Goal: Task Accomplishment & Management: Contribute content

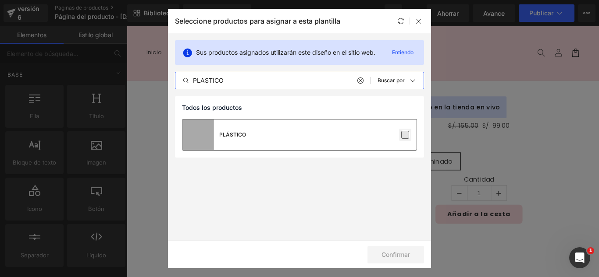
type input "PLASTICO"
click at [405, 134] on label at bounding box center [405, 135] width 8 height 8
click at [405, 135] on input "checkbox" at bounding box center [405, 135] width 0 height 0
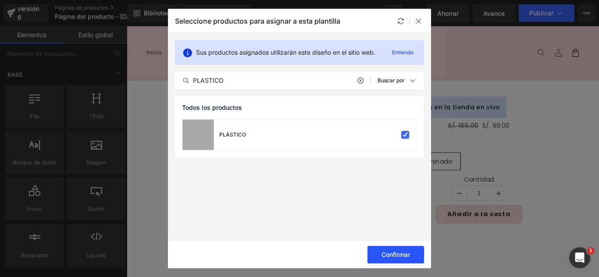
click at [410, 258] on button "Confirmar" at bounding box center [395, 255] width 57 height 18
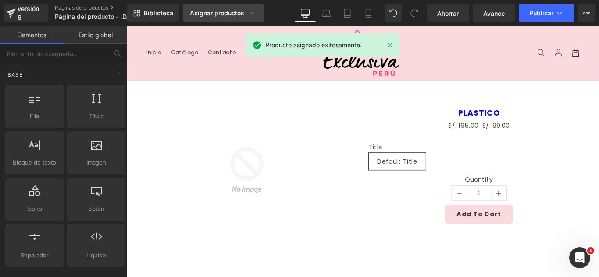
click at [217, 16] on font "Asignar productos" at bounding box center [217, 12] width 54 height 7
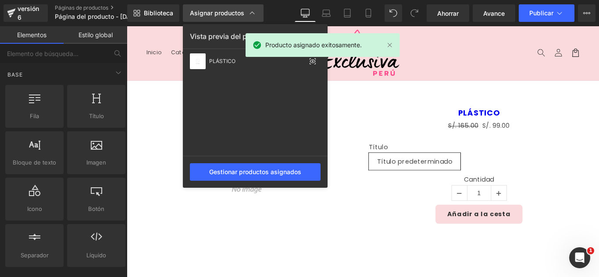
drag, startPoint x: 217, startPoint y: 16, endPoint x: 203, endPoint y: 18, distance: 13.7
click at [217, 16] on font "Asignar productos" at bounding box center [217, 12] width 54 height 7
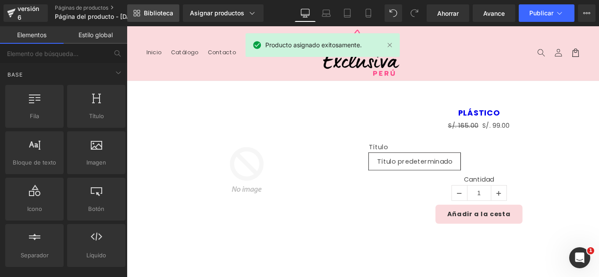
click at [162, 20] on link "Biblioteca" at bounding box center [153, 13] width 52 height 18
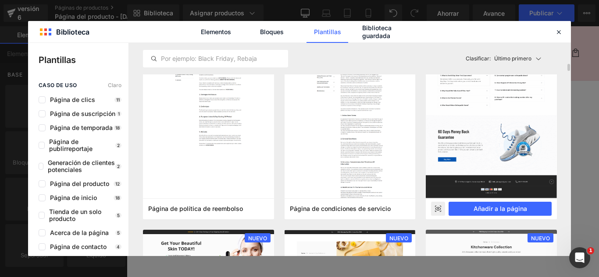
scroll to position [789, 0]
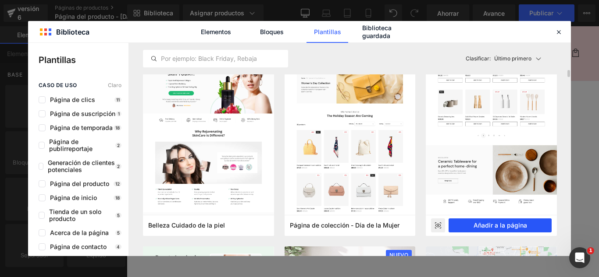
click at [510, 224] on font "Añadir a la página" at bounding box center [499, 225] width 53 height 7
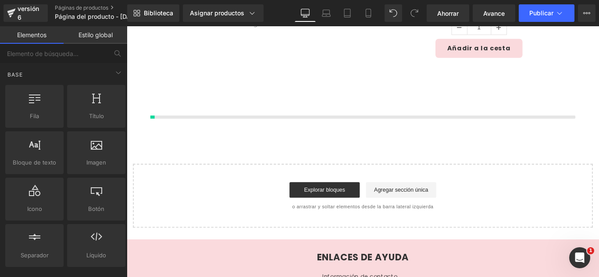
scroll to position [208, 0]
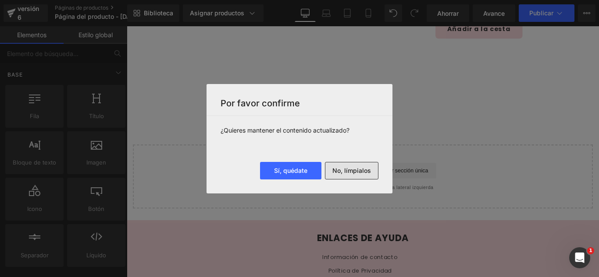
click at [349, 177] on button "No, límpialos" at bounding box center [351, 171] width 53 height 18
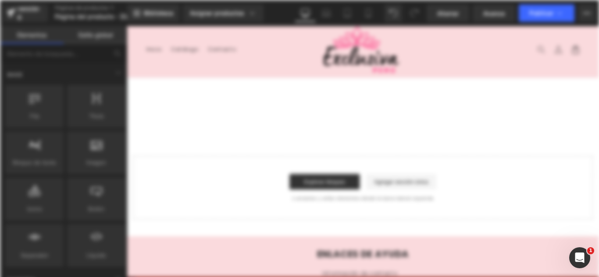
scroll to position [0, 0]
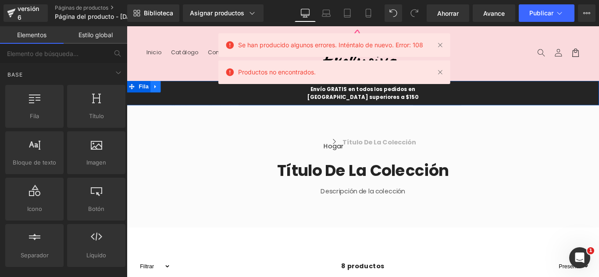
click at [160, 92] on link at bounding box center [158, 94] width 11 height 13
click at [179, 94] on icon at bounding box center [182, 94] width 6 height 7
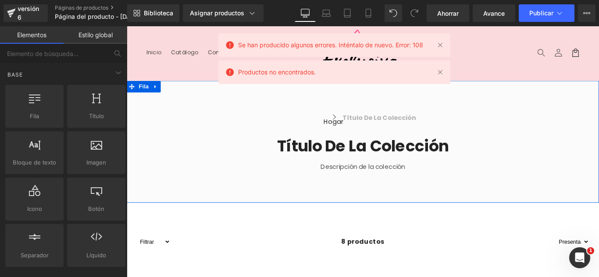
click at [158, 94] on icon at bounding box center [159, 94] width 2 height 4
click at [179, 95] on icon at bounding box center [182, 94] width 6 height 6
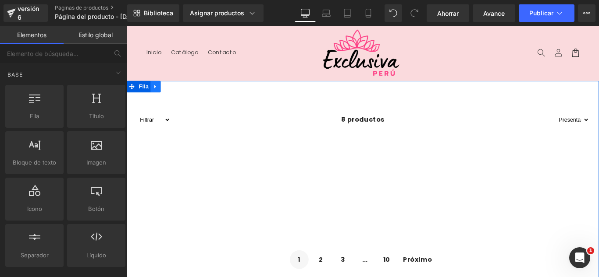
click at [156, 96] on icon at bounding box center [159, 94] width 6 height 7
click at [179, 96] on icon at bounding box center [182, 94] width 6 height 7
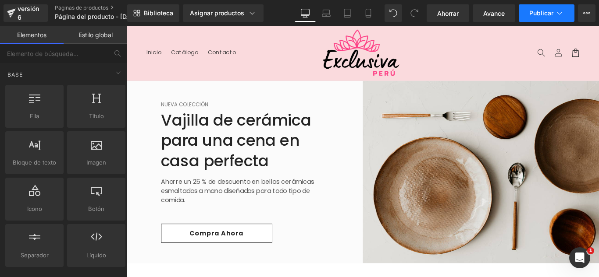
click at [547, 7] on button "Publicar" at bounding box center [547, 13] width 56 height 18
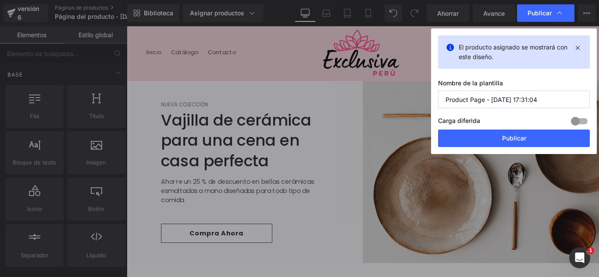
click at [547, 102] on input "Product Page - Oct 10, 17:31:04" at bounding box center [514, 100] width 152 height 18
click at [546, 102] on input "Product Page - Oct 10, 17:31:04" at bounding box center [514, 100] width 152 height 18
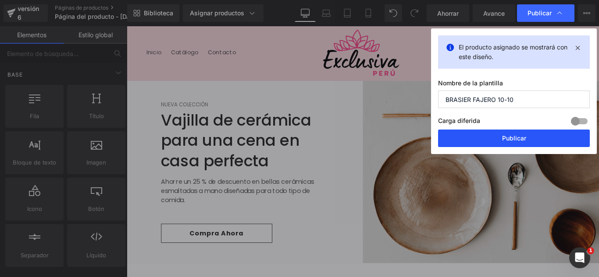
type input "BRASIER FAJERO 10-10"
click at [516, 138] on font "Publicar" at bounding box center [514, 138] width 24 height 7
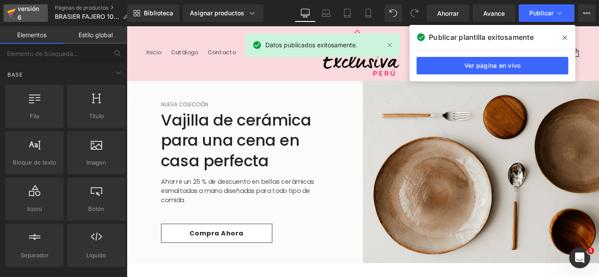
click at [23, 18] on div "versión 6" at bounding box center [29, 13] width 27 height 20
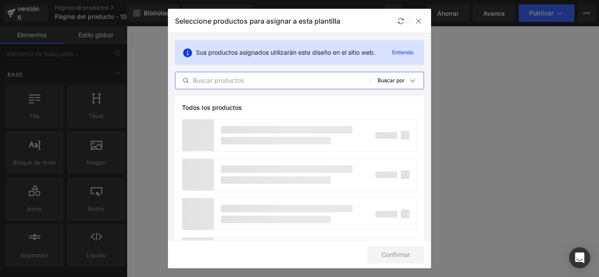
click at [237, 78] on input "text" at bounding box center [272, 80] width 195 height 11
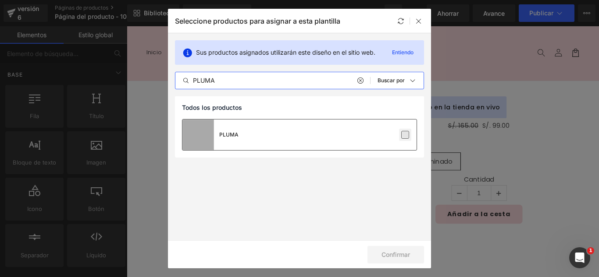
type input "PLUMA"
click at [405, 138] on label at bounding box center [405, 135] width 8 height 8
click at [405, 135] on input "checkbox" at bounding box center [405, 135] width 0 height 0
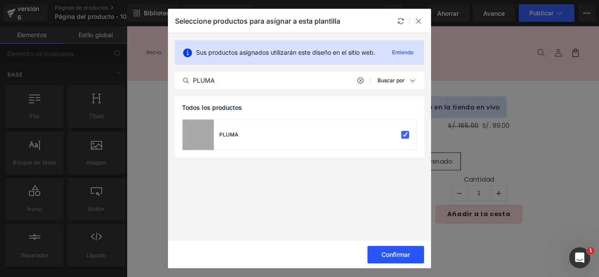
click at [401, 254] on font "Confirmar" at bounding box center [395, 254] width 28 height 7
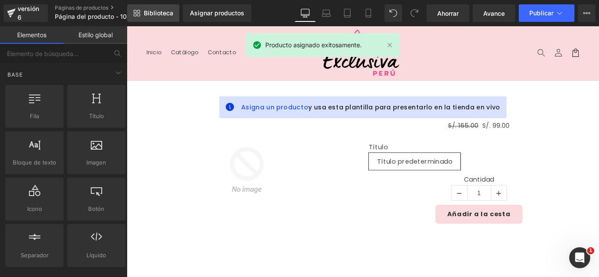
click at [158, 14] on font "Biblioteca" at bounding box center [158, 12] width 29 height 7
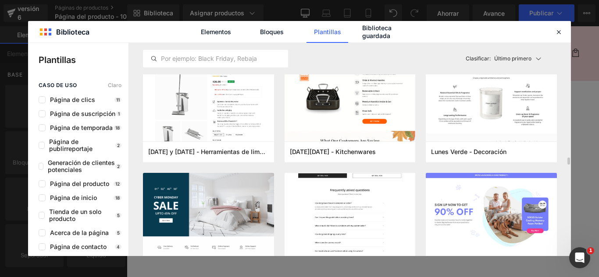
scroll to position [2148, 0]
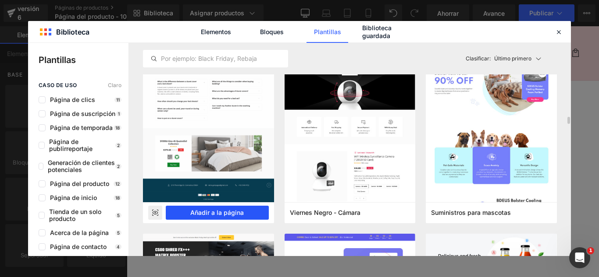
click at [241, 215] on font "Añadir a la página" at bounding box center [216, 212] width 53 height 7
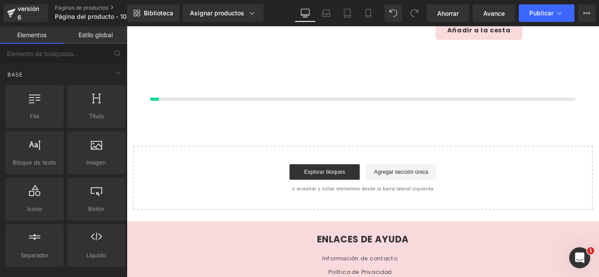
scroll to position [208, 0]
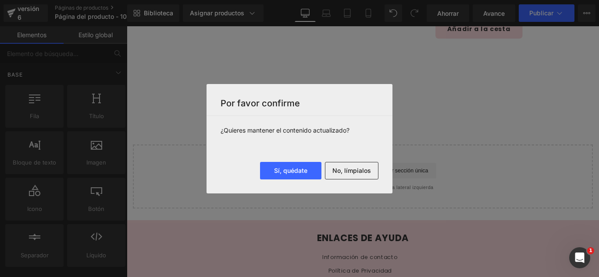
drag, startPoint x: 348, startPoint y: 170, endPoint x: 355, endPoint y: 170, distance: 6.6
click at [349, 170] on font "No, límpialos" at bounding box center [351, 170] width 39 height 7
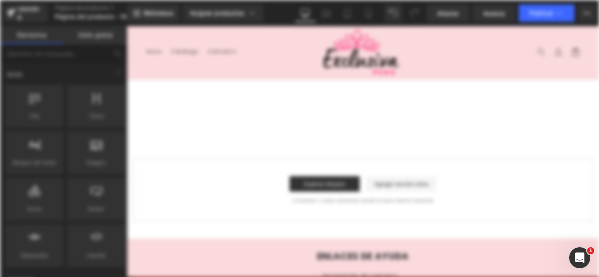
scroll to position [0, 0]
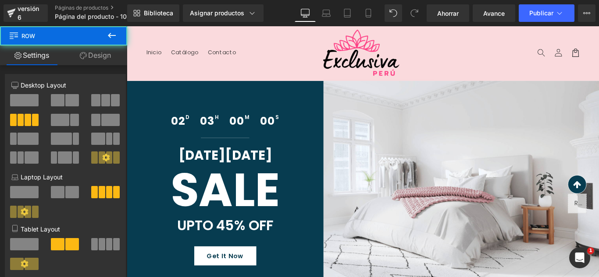
scroll to position [307, 0]
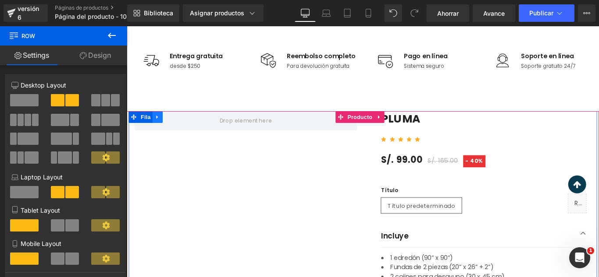
click at [160, 129] on icon at bounding box center [161, 128] width 6 height 7
click at [181, 128] on icon at bounding box center [184, 128] width 6 height 6
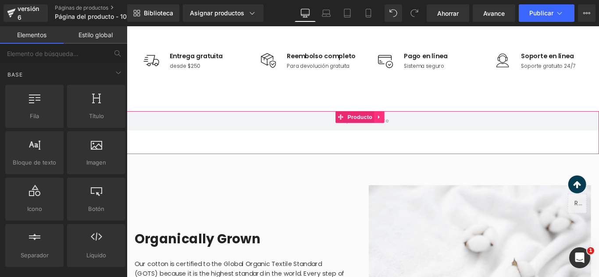
click at [411, 130] on icon at bounding box center [410, 128] width 6 height 7
click at [413, 131] on icon at bounding box center [416, 128] width 6 height 6
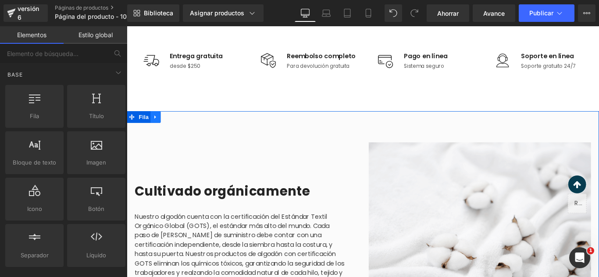
click at [158, 129] on icon at bounding box center [159, 128] width 6 height 7
click at [180, 129] on icon at bounding box center [182, 128] width 6 height 6
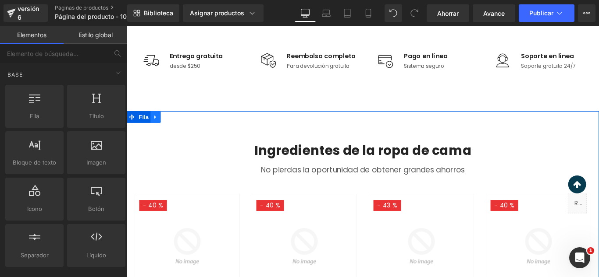
click at [156, 131] on icon at bounding box center [159, 128] width 6 height 7
click at [179, 131] on icon at bounding box center [182, 128] width 6 height 6
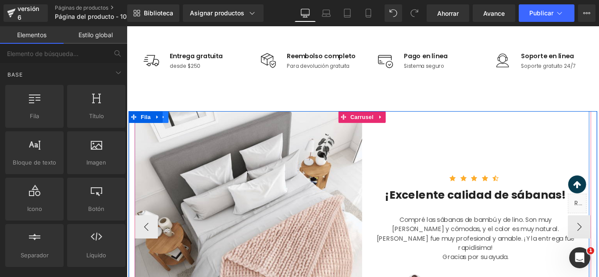
click at [167, 128] on icon at bounding box center [168, 129] width 2 height 4
click at [191, 128] on icon at bounding box center [191, 128] width 6 height 6
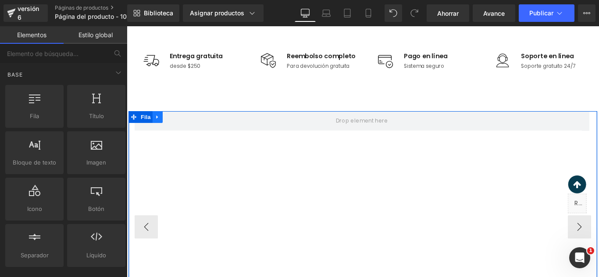
click at [163, 129] on link at bounding box center [161, 128] width 11 height 13
click at [181, 130] on icon at bounding box center [184, 128] width 6 height 6
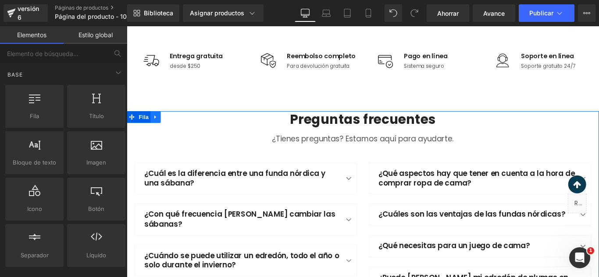
click at [159, 128] on link at bounding box center [158, 128] width 11 height 13
click at [176, 128] on link at bounding box center [181, 128] width 11 height 13
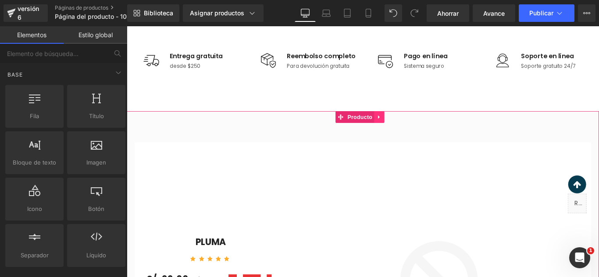
click at [408, 128] on icon at bounding box center [410, 128] width 6 height 7
click at [417, 131] on icon at bounding box center [416, 128] width 6 height 6
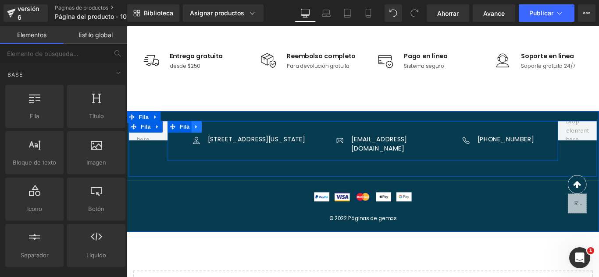
click at [205, 138] on link at bounding box center [204, 139] width 11 height 13
click at [225, 137] on icon at bounding box center [228, 139] width 6 height 7
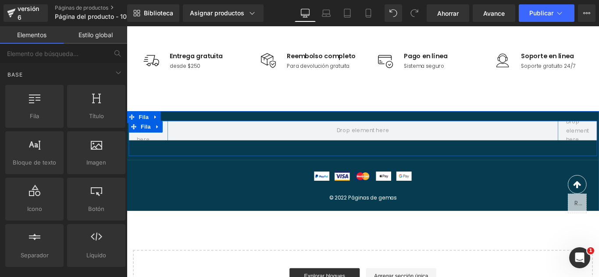
click at [160, 138] on icon at bounding box center [161, 140] width 2 height 4
click at [181, 138] on icon at bounding box center [184, 139] width 6 height 6
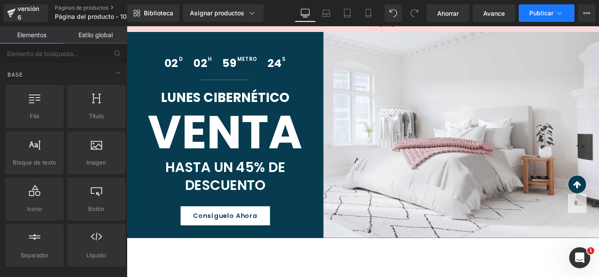
scroll to position [0, 0]
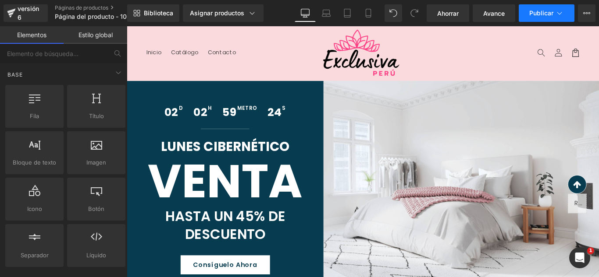
click at [550, 10] on font "Publicar" at bounding box center [541, 12] width 24 height 7
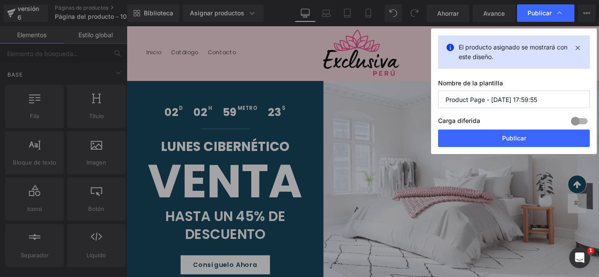
click at [539, 97] on input "Product Page - Oct 10, 17:59:55" at bounding box center [514, 100] width 152 height 18
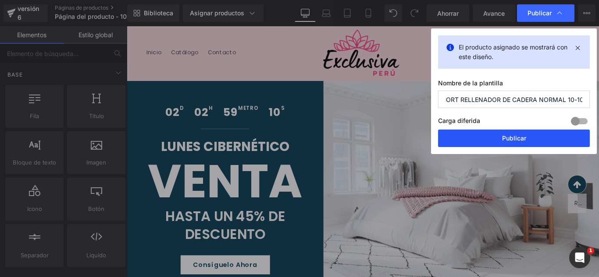
type input "SHORT RELLENADOR DE CADERA NORMAL 10-10"
click at [522, 142] on button "Publicar" at bounding box center [514, 139] width 152 height 18
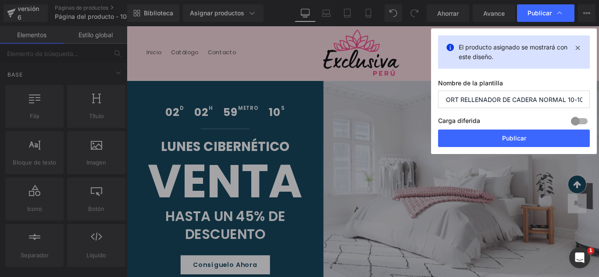
scroll to position [0, 0]
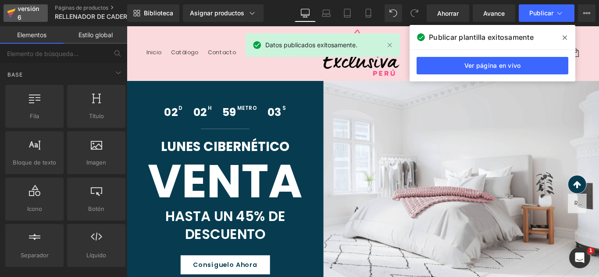
click at [27, 16] on div "versión 6" at bounding box center [29, 13] width 27 height 20
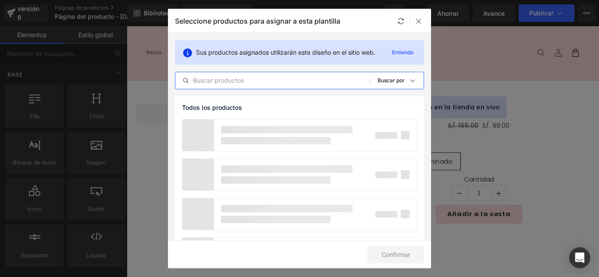
click at [234, 78] on input "text" at bounding box center [272, 80] width 195 height 11
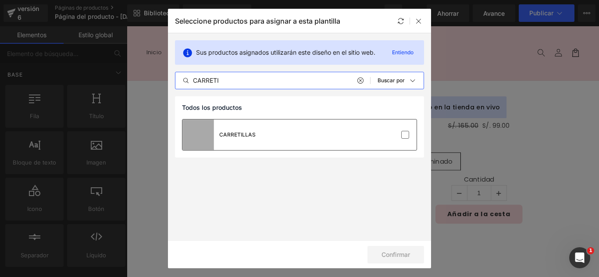
type input "CARRETI"
click at [414, 137] on div "CARRETILLAS" at bounding box center [299, 135] width 234 height 31
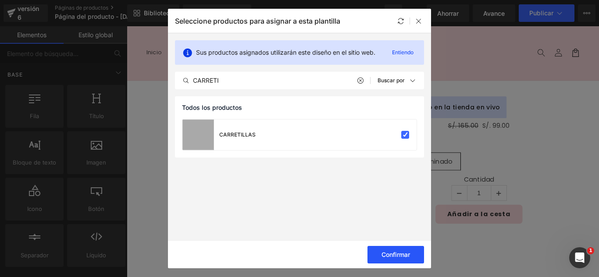
click at [400, 258] on font "Confirmar" at bounding box center [395, 254] width 28 height 7
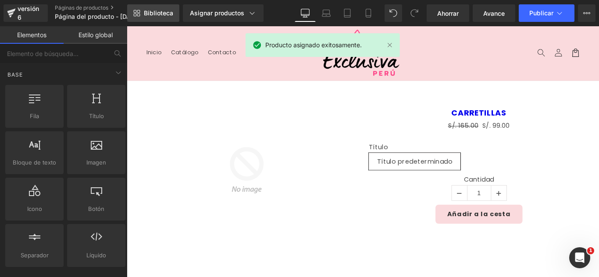
click at [150, 16] on font "Biblioteca" at bounding box center [158, 12] width 29 height 7
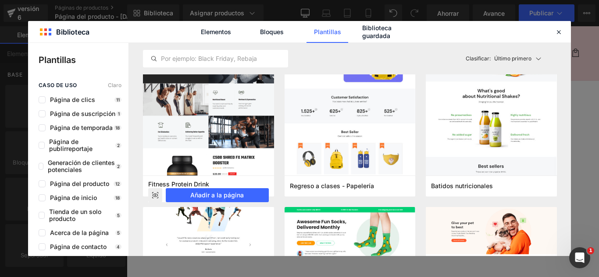
scroll to position [2542, 0]
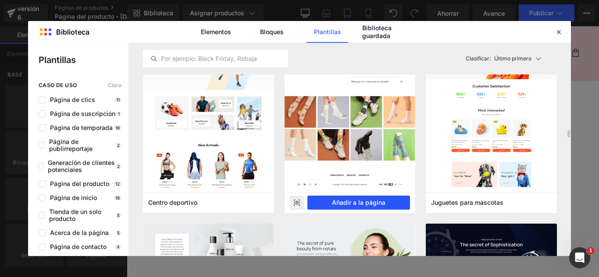
click at [359, 200] on font "Añadir a la página" at bounding box center [358, 202] width 53 height 7
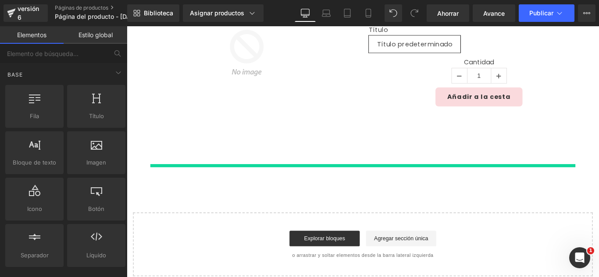
scroll to position [208, 0]
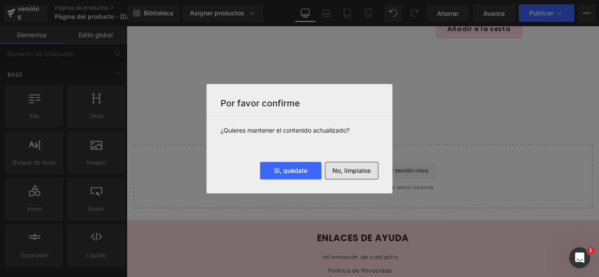
click at [354, 173] on font "No, límpialos" at bounding box center [351, 170] width 39 height 7
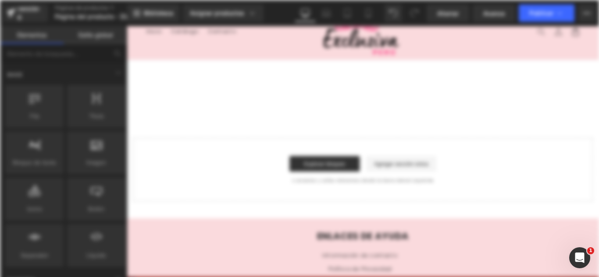
scroll to position [0, 0]
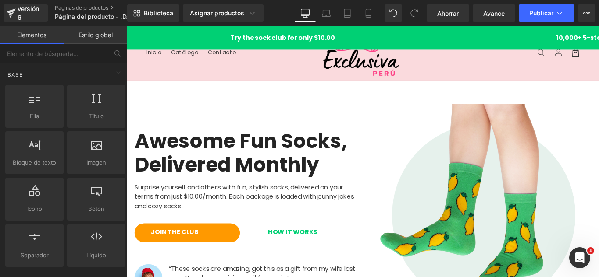
click at [160, 81] on header "Menú Inicio Catálogo Contacto Iniciar sesión Inicio Catálogo Contacto [GEOGRAPH…" at bounding box center [392, 56] width 530 height 61
click at [173, 117] on div "Awesome Fun Socks, Delivered Monthly Heading Surprise yourself and others with …" at bounding box center [260, 239] width 263 height 250
click at [211, 83] on header "Menú Inicio Catálogo Contacto Iniciar sesión Inicio Catálogo Contacto [GEOGRAPH…" at bounding box center [392, 56] width 530 height 61
click at [256, 80] on header "Menú Inicio Catálogo Contacto Iniciar sesión Inicio Catálogo Contacto [GEOGRAPH…" at bounding box center [392, 56] width 530 height 61
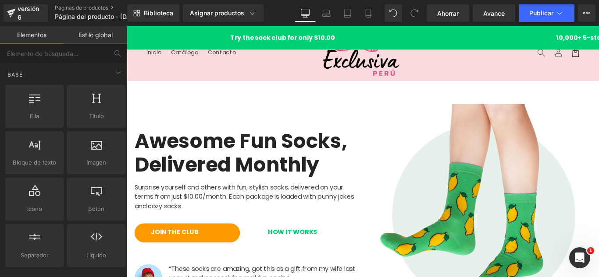
click at [302, 84] on header "Menú Inicio Catálogo Contacto Iniciar sesión Inicio Catálogo Contacto [GEOGRAPH…" at bounding box center [392, 56] width 530 height 61
click at [302, 82] on header "Menú Inicio Catálogo Contacto Iniciar sesión Inicio Catálogo Contacto [GEOGRAPH…" at bounding box center [392, 56] width 530 height 61
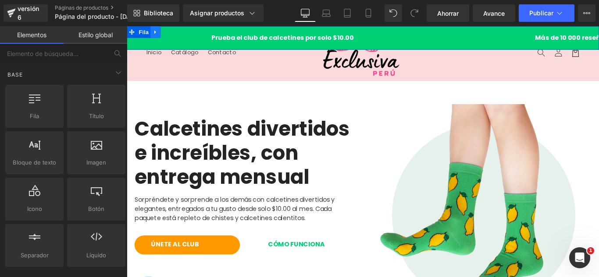
click at [160, 35] on icon at bounding box center [159, 33] width 6 height 7
click at [184, 31] on icon at bounding box center [182, 33] width 6 height 6
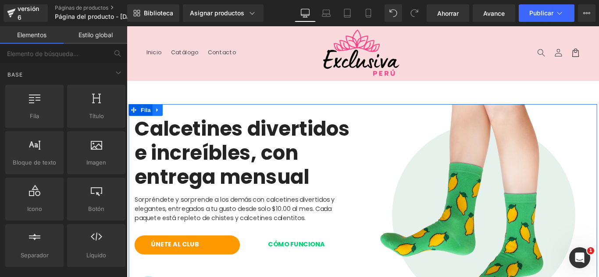
click at [161, 121] on icon at bounding box center [161, 120] width 6 height 7
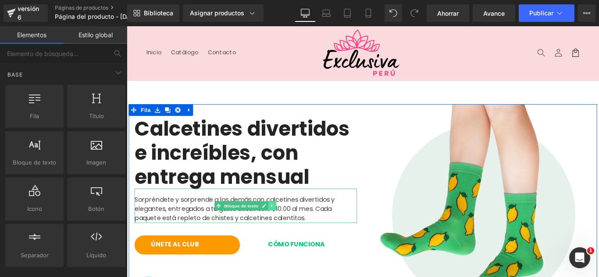
click at [288, 226] on icon at bounding box center [290, 228] width 5 height 5
click at [294, 226] on icon at bounding box center [294, 228] width 5 height 5
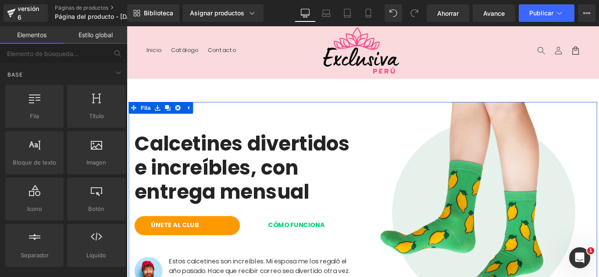
scroll to position [88, 0]
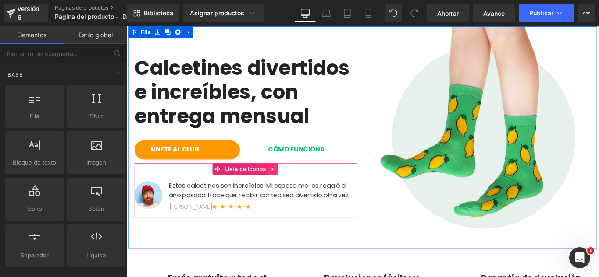
click at [290, 189] on icon at bounding box center [291, 187] width 6 height 7
click at [295, 188] on icon at bounding box center [297, 187] width 6 height 7
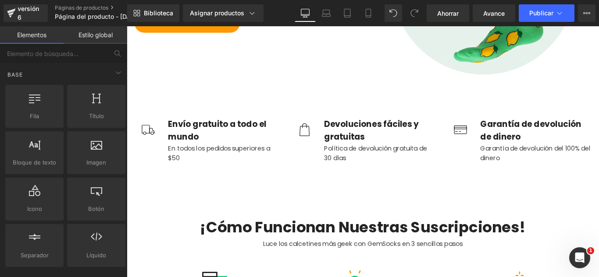
scroll to position [263, 0]
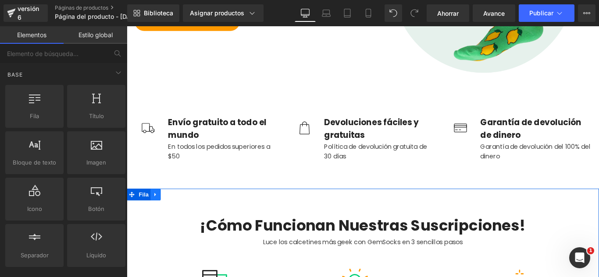
click at [156, 212] on icon at bounding box center [159, 215] width 6 height 7
click at [176, 211] on link at bounding box center [181, 215] width 11 height 13
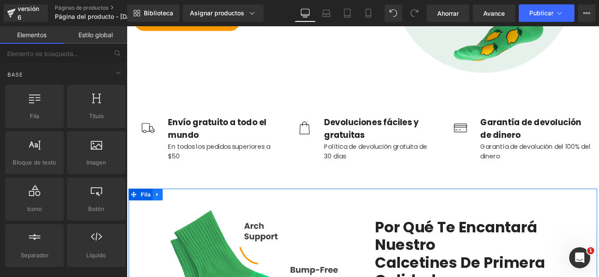
click at [160, 214] on icon at bounding box center [161, 216] width 2 height 4
click at [181, 214] on icon at bounding box center [184, 216] width 6 height 6
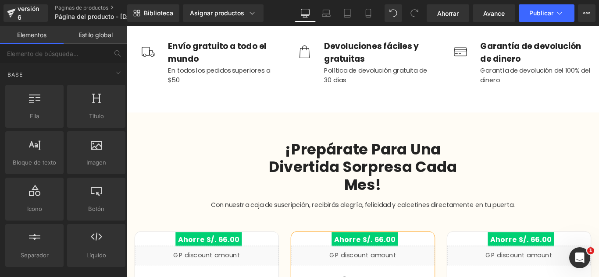
scroll to position [394, 0]
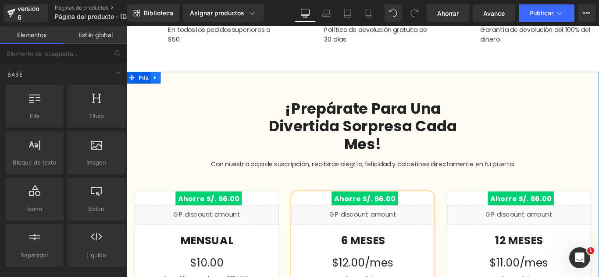
click at [153, 85] on link at bounding box center [158, 84] width 11 height 13
click at [179, 86] on link at bounding box center [181, 84] width 11 height 13
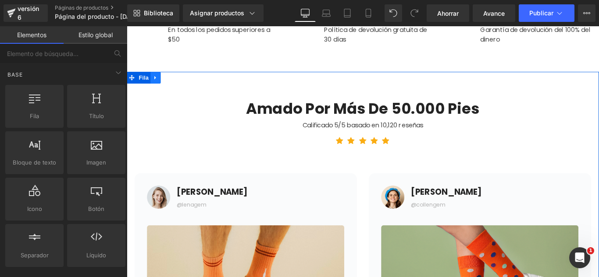
click at [156, 82] on icon at bounding box center [159, 84] width 6 height 7
drag, startPoint x: 176, startPoint y: 84, endPoint x: 181, endPoint y: 85, distance: 4.7
click at [179, 84] on icon at bounding box center [182, 84] width 6 height 6
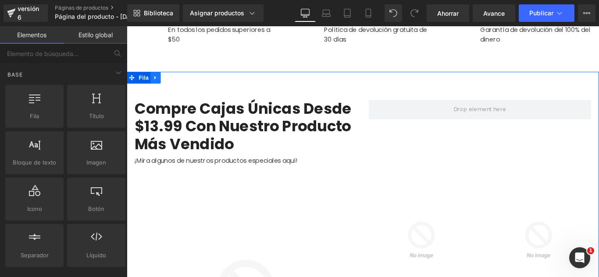
click at [156, 83] on icon at bounding box center [159, 84] width 6 height 7
click at [179, 85] on icon at bounding box center [182, 84] width 6 height 6
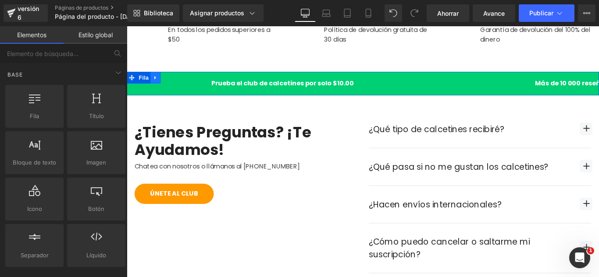
click at [156, 84] on icon at bounding box center [159, 84] width 6 height 7
click at [179, 82] on icon at bounding box center [182, 84] width 6 height 7
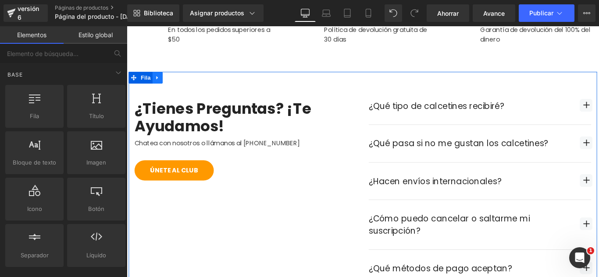
click at [156, 82] on link at bounding box center [161, 84] width 11 height 13
click at [181, 83] on icon at bounding box center [184, 84] width 6 height 6
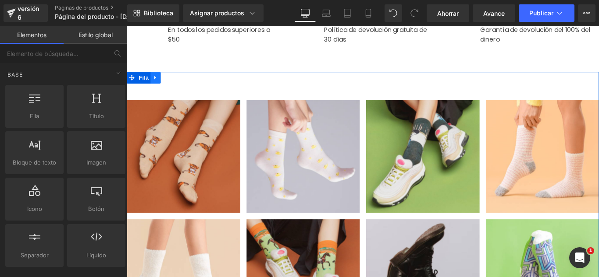
click at [159, 83] on link at bounding box center [158, 84] width 11 height 13
click at [179, 85] on icon at bounding box center [182, 84] width 6 height 6
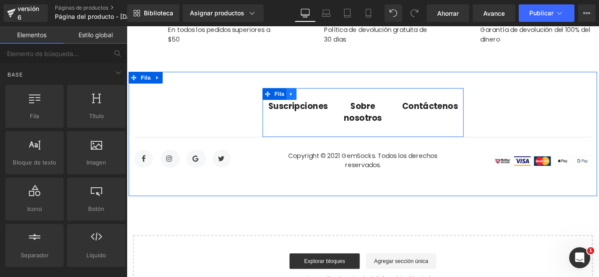
click at [310, 101] on icon at bounding box center [311, 103] width 2 height 4
click at [331, 101] on icon at bounding box center [334, 102] width 6 height 6
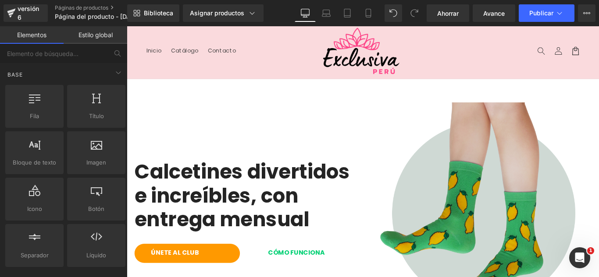
scroll to position [0, 0]
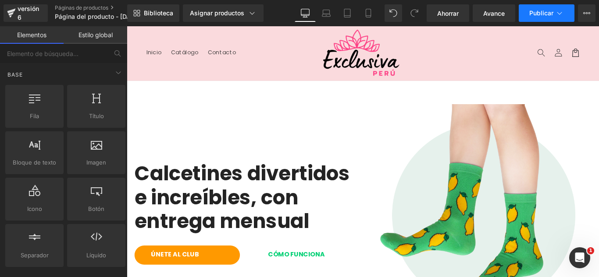
click at [554, 14] on button "Publicar" at bounding box center [547, 13] width 56 height 18
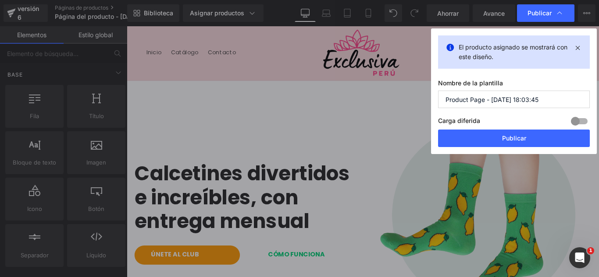
click at [561, 98] on input "Product Page - [DATE] 18:03:45" at bounding box center [514, 100] width 152 height 18
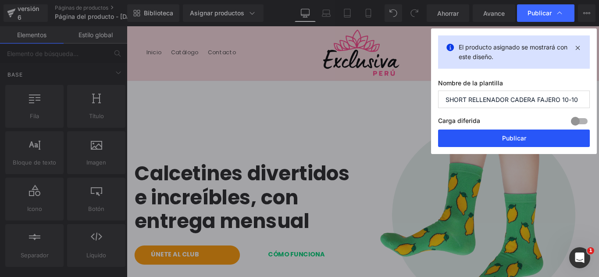
type input "SHORT RELLENADOR CADERA FAJERO 10-10"
click at [545, 137] on button "Publicar" at bounding box center [514, 139] width 152 height 18
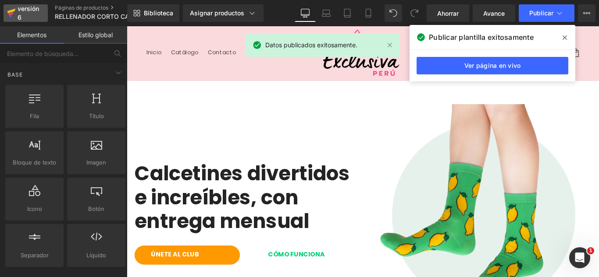
click at [29, 11] on font "versión 6" at bounding box center [28, 13] width 21 height 16
